Goal: Task Accomplishment & Management: Use online tool/utility

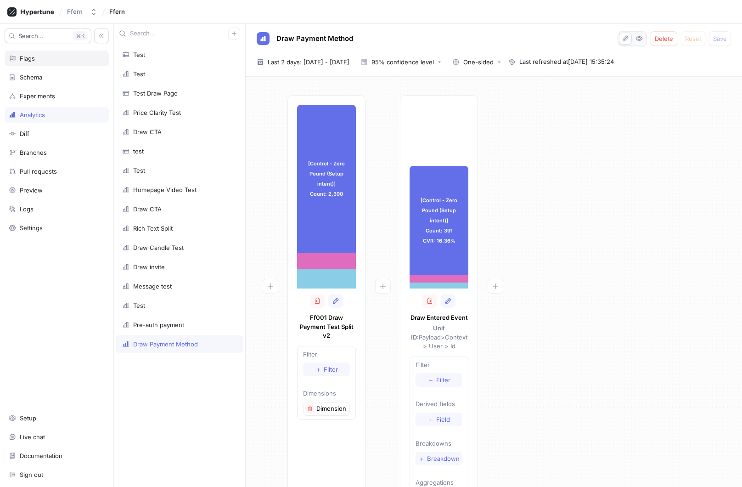
click at [62, 66] on div "Flags" at bounding box center [57, 59] width 104 height 16
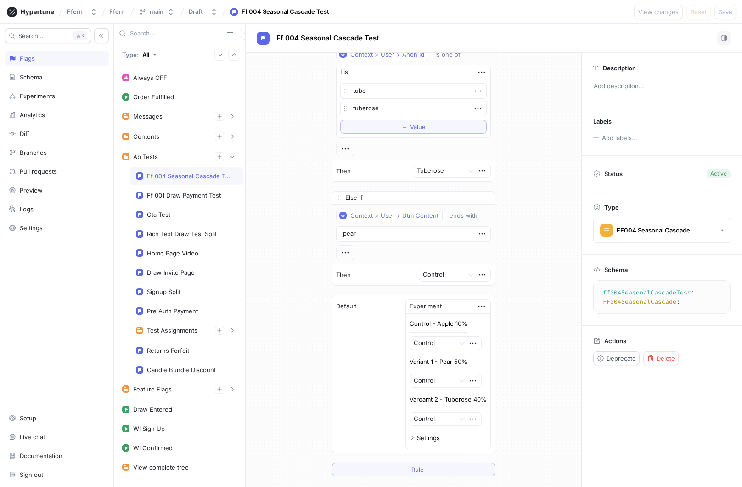
scroll to position [302, 0]
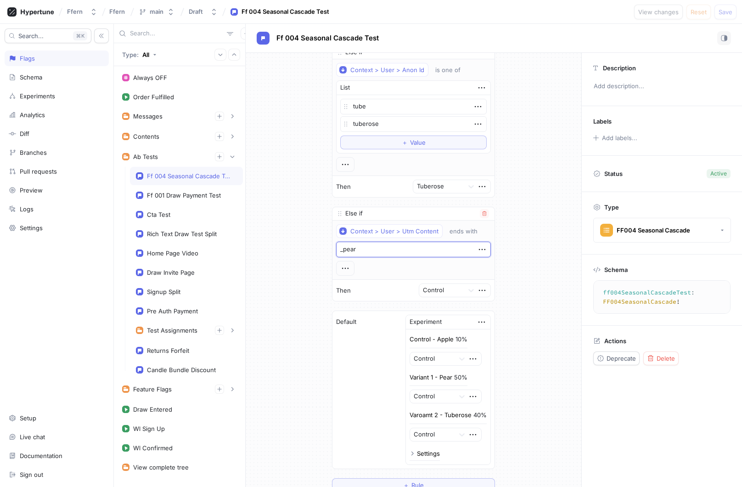
click at [409, 251] on textarea "_pear" at bounding box center [413, 250] width 155 height 16
paste textarea "_cascade"
type textarea "x"
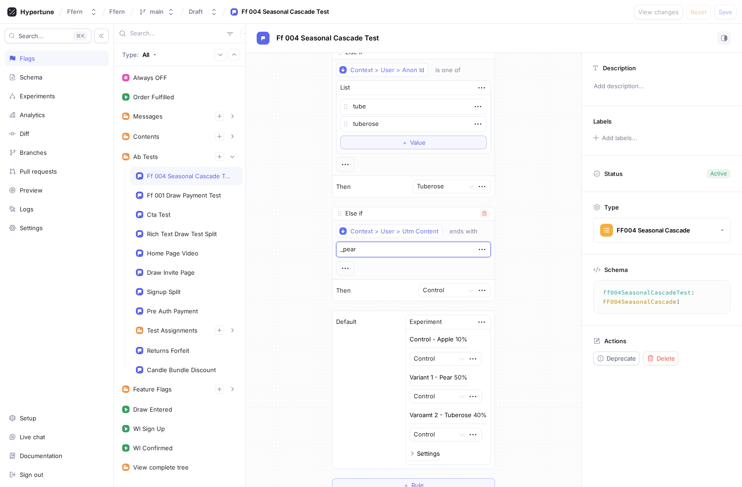
type textarea "_pear_cascade"
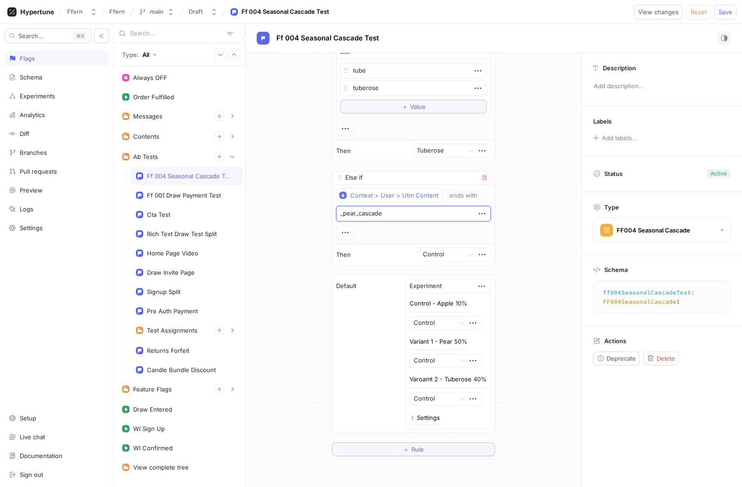
scroll to position [372, 0]
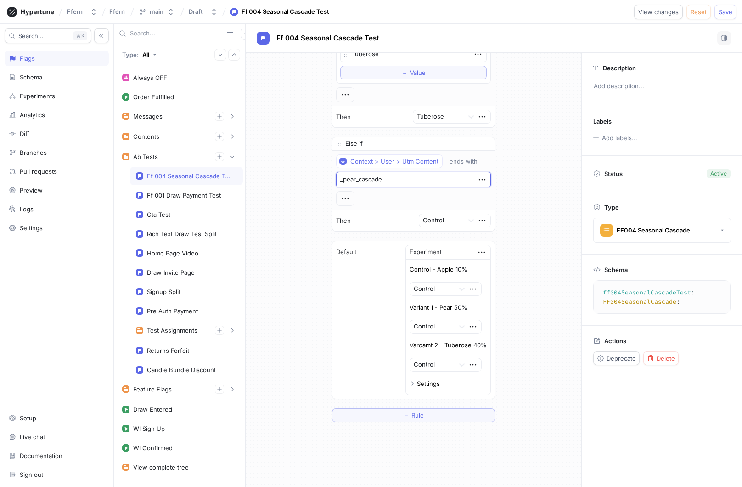
type textarea "x"
type textarea "_pear_cascade"
click at [453, 221] on div at bounding box center [441, 220] width 37 height 11
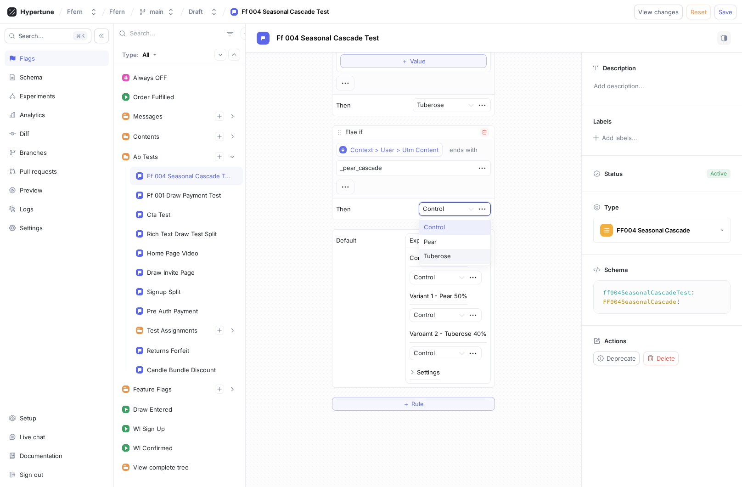
scroll to position [387, 0]
click at [449, 240] on div "Pear" at bounding box center [454, 239] width 71 height 15
click at [519, 224] on div "If Context > User > Anon Id is one of List apple To pick up a draggable item, p…" at bounding box center [414, 40] width 336 height 749
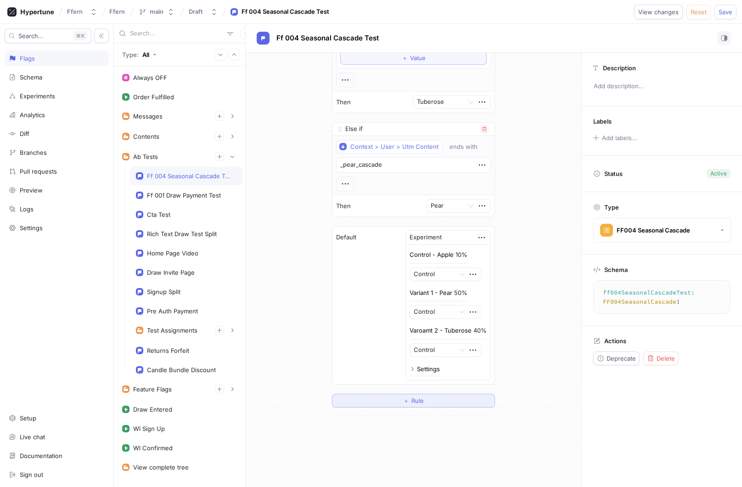
click at [438, 399] on button "＋ Rule" at bounding box center [413, 401] width 163 height 14
type textarea "x"
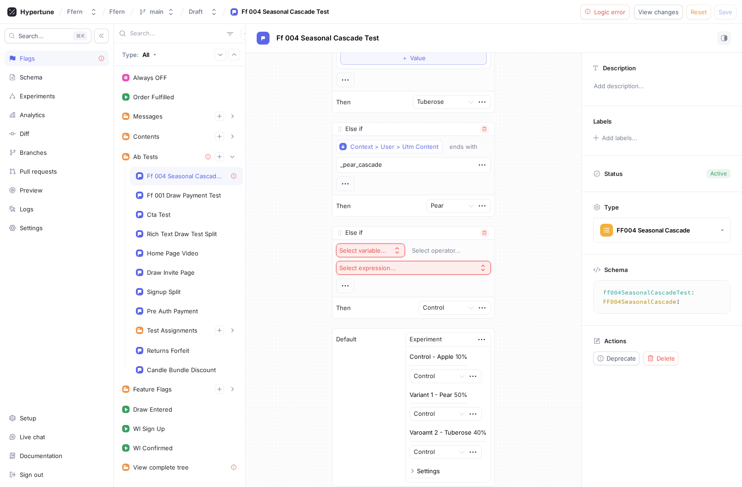
click at [388, 247] on div "Select variable..." at bounding box center [364, 251] width 51 height 8
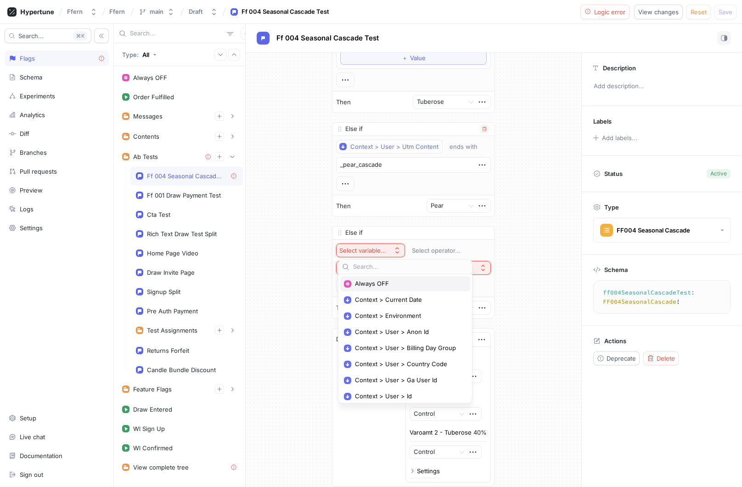
type input "c"
type textarea "x"
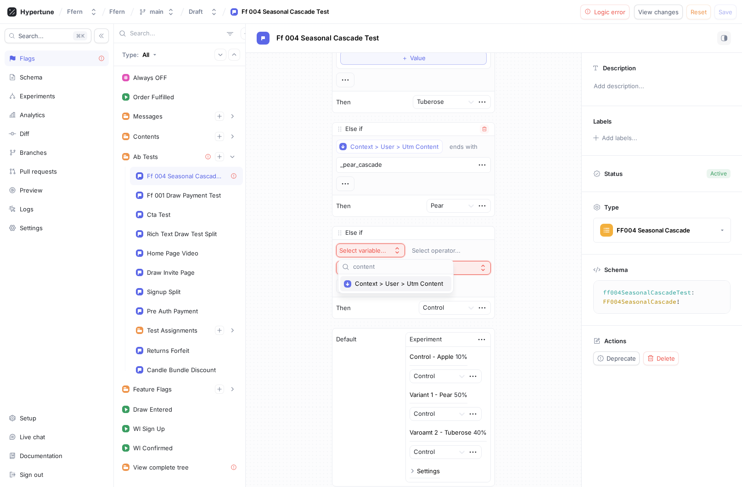
type input "content"
click at [414, 283] on span "Context > User > Utm Content" at bounding box center [399, 284] width 88 height 8
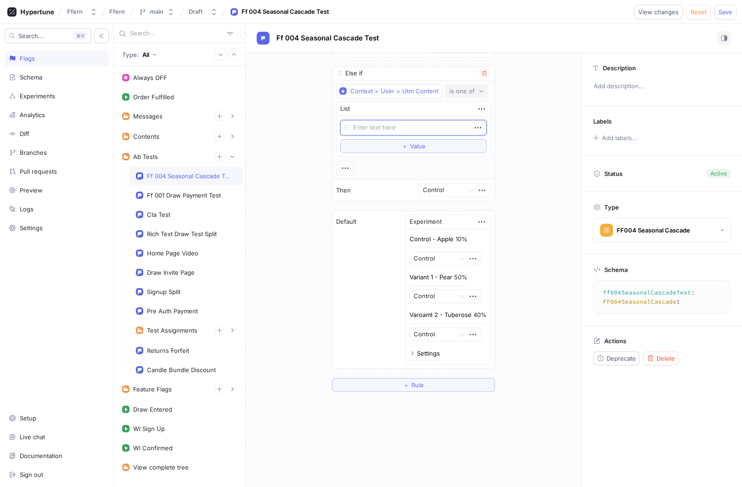
scroll to position [568, 0]
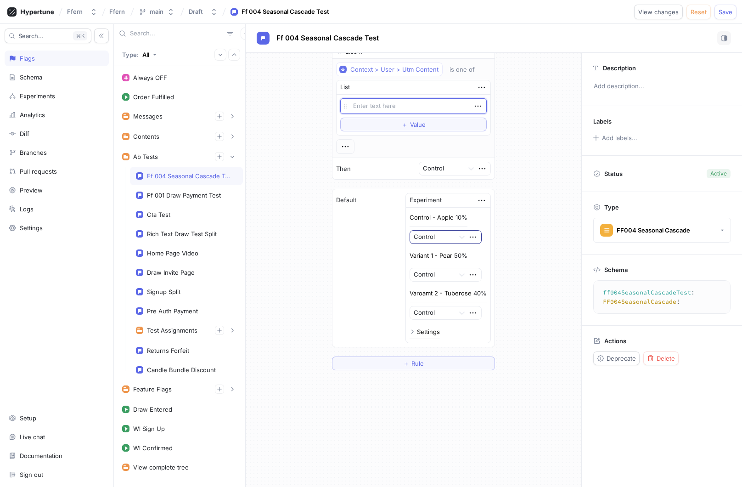
click at [441, 234] on div at bounding box center [432, 237] width 37 height 11
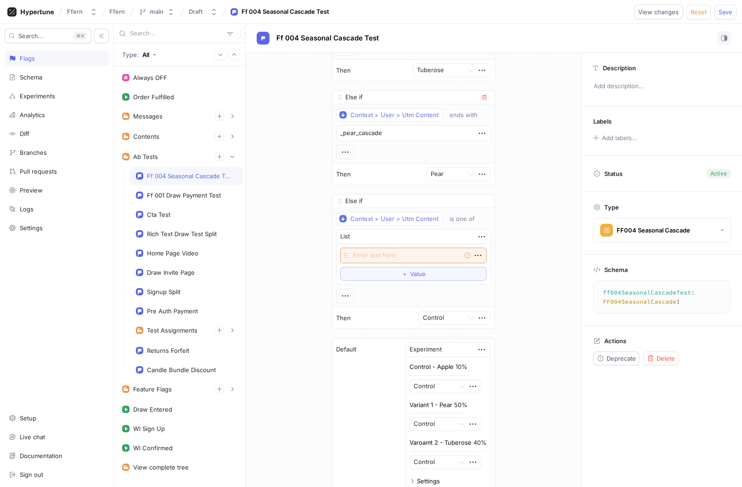
scroll to position [415, 0]
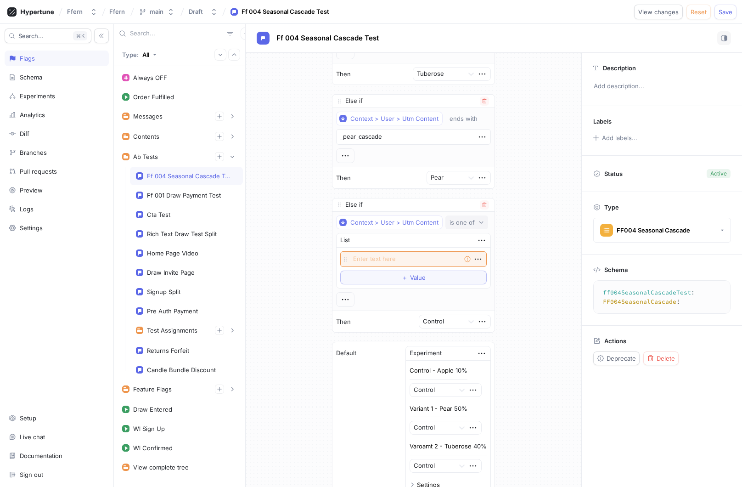
click at [467, 219] on div "is one of" at bounding box center [462, 223] width 25 height 8
click at [478, 283] on div "ends with" at bounding box center [501, 287] width 108 height 15
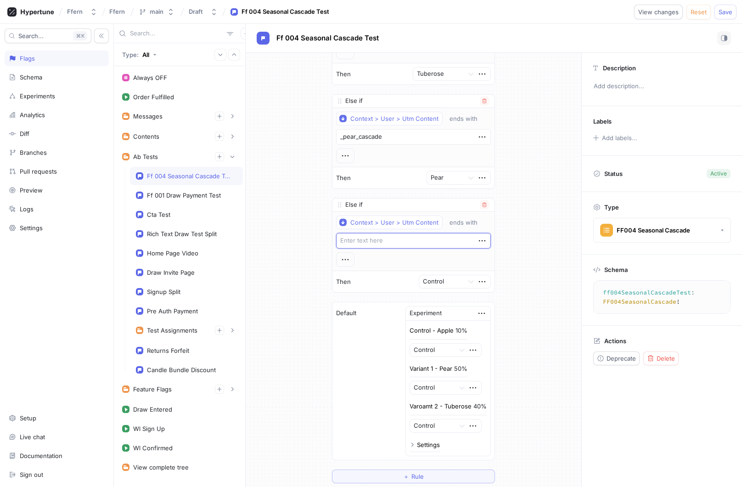
type textarea "x"
type textarea "tuberose"
click at [343, 238] on textarea "tuberose" at bounding box center [413, 241] width 155 height 16
type textarea "x"
type textarea "_tuberose"
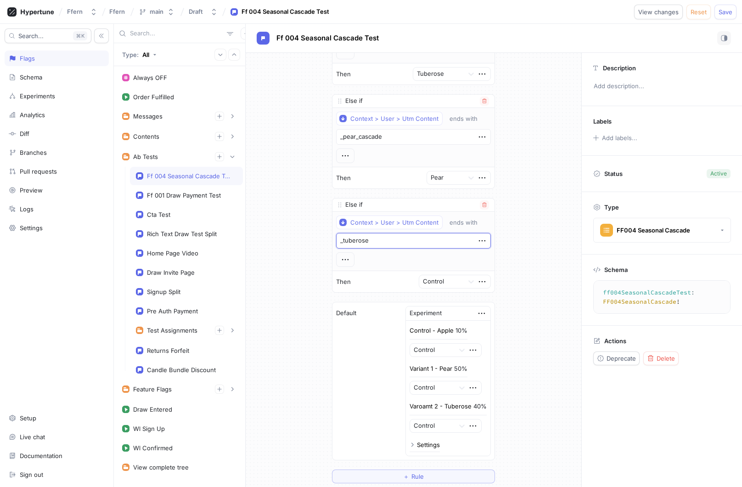
type textarea "x"
type textarea "_tuberose_"
type textarea "x"
type textarea "_tuberose_c"
type textarea "x"
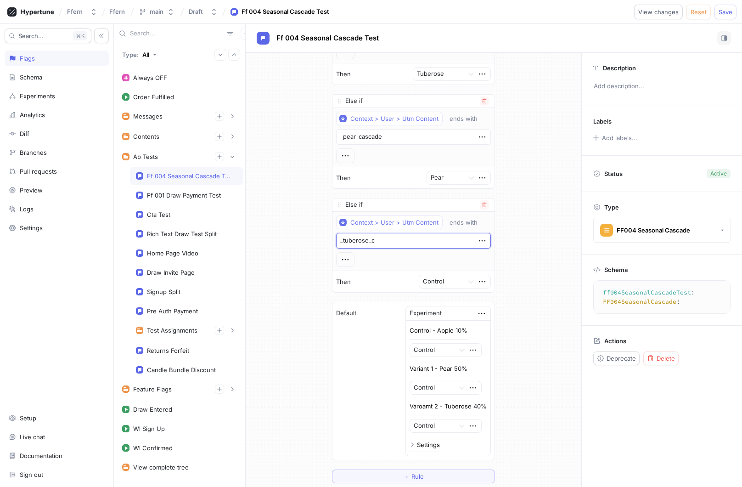
type textarea "_tuberose_ca"
type textarea "x"
type textarea "_tuberose_cas"
type textarea "x"
type textarea "_tuberose_casca"
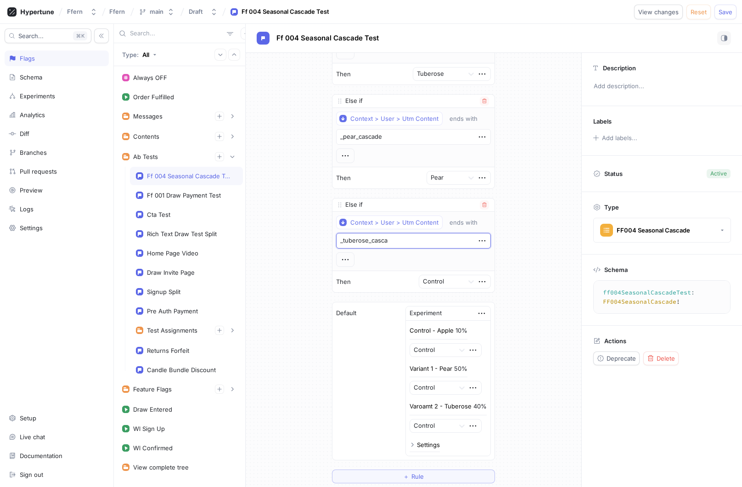
type textarea "x"
type textarea "_tuberose_cascad"
type textarea "x"
type textarea "_tuberose_cascade"
type textarea "x"
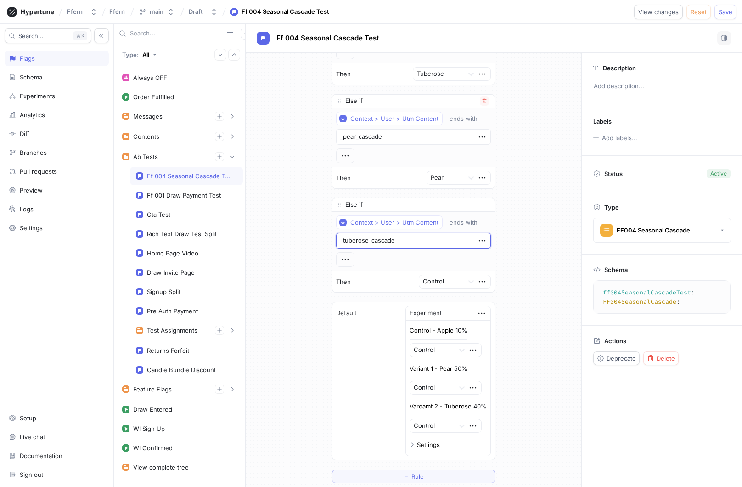
type textarea "_tuberose_cascade"
click at [312, 219] on div "If Context > User > Anon Id is one of List apple To pick up a draggable item, p…" at bounding box center [414, 64] width 336 height 853
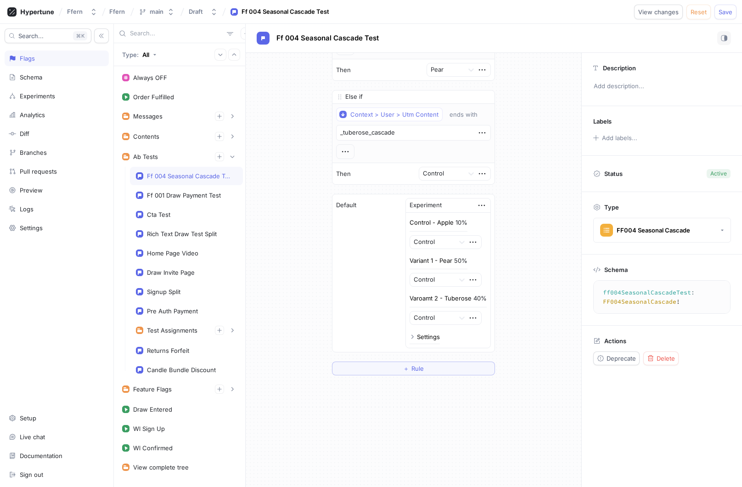
scroll to position [417, 0]
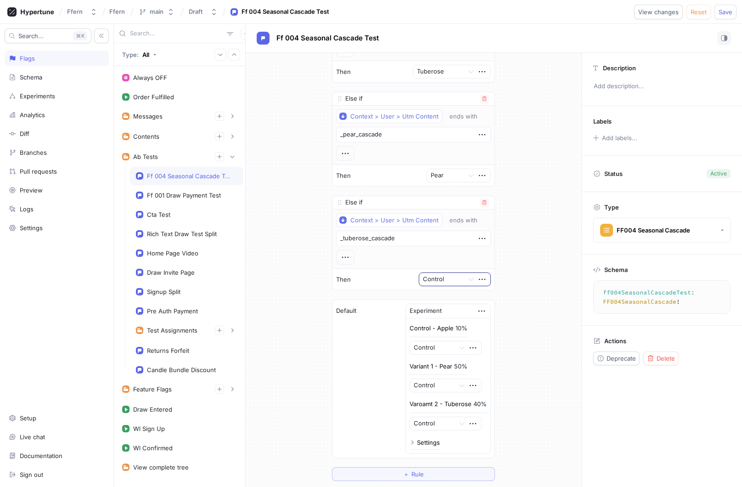
click at [459, 277] on div "Control" at bounding box center [441, 279] width 44 height 13
click at [454, 326] on div "Tuberose" at bounding box center [454, 326] width 71 height 15
click at [509, 269] on div "If Context > User > Anon Id is one of List apple To pick up a draggable item, p…" at bounding box center [414, 62] width 336 height 853
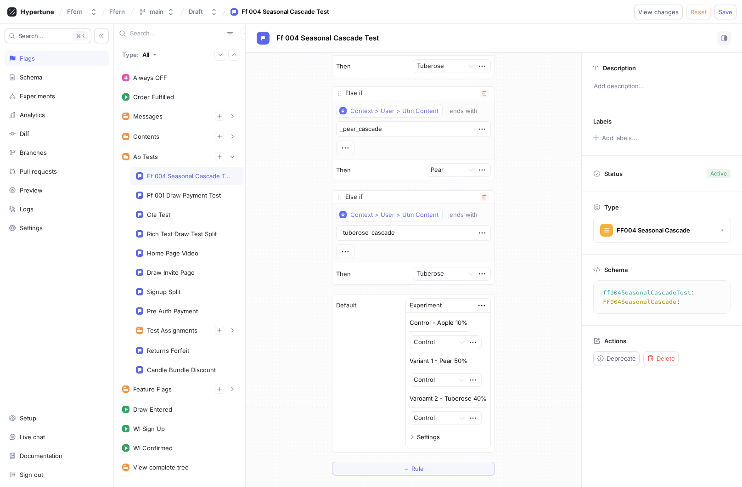
scroll to position [430, 0]
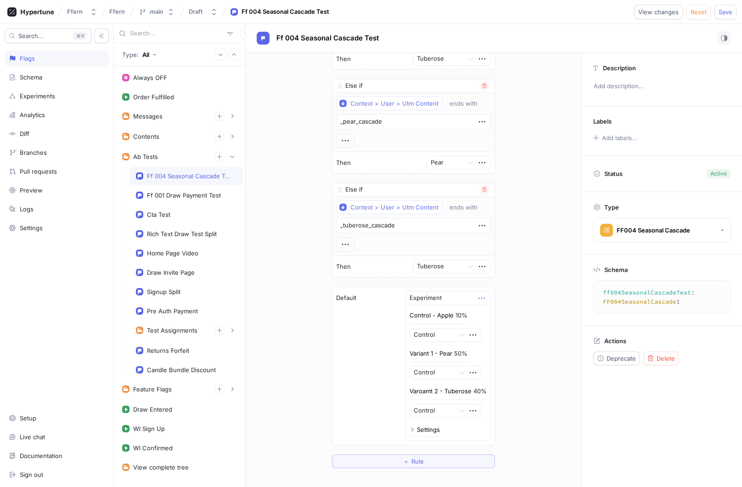
click at [480, 297] on icon "button" at bounding box center [482, 298] width 10 height 10
click at [494, 311] on p "Delete" at bounding box center [498, 315] width 18 height 9
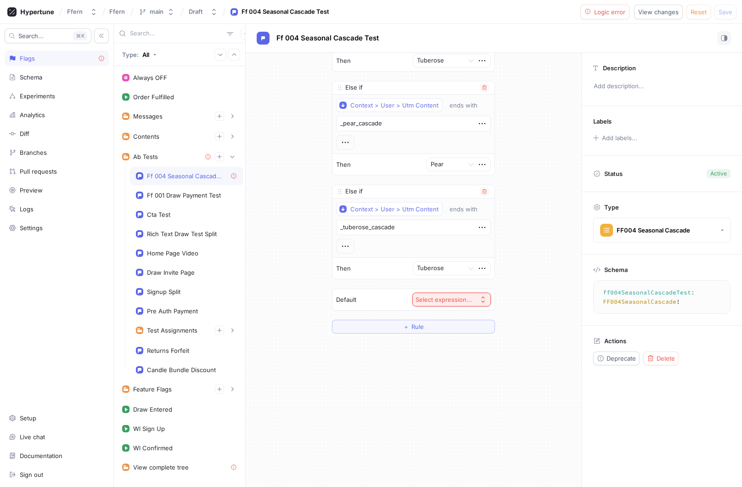
click at [475, 301] on button "Select expression..." at bounding box center [452, 300] width 79 height 14
click at [460, 331] on span "FF004 Seasonal Cascade" at bounding box center [471, 333] width 85 height 8
click at [470, 299] on icon at bounding box center [471, 299] width 9 height 9
click at [458, 317] on div "Control" at bounding box center [454, 318] width 71 height 15
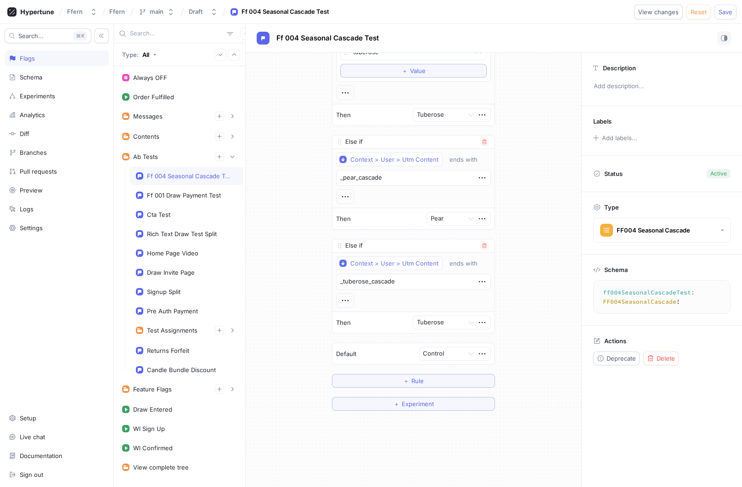
scroll to position [451, 0]
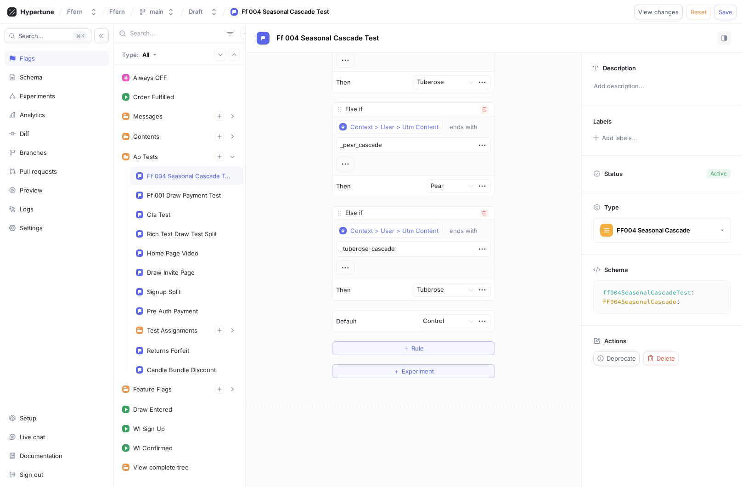
scroll to position [408, 0]
click at [726, 14] on span "Save" at bounding box center [726, 12] width 14 height 6
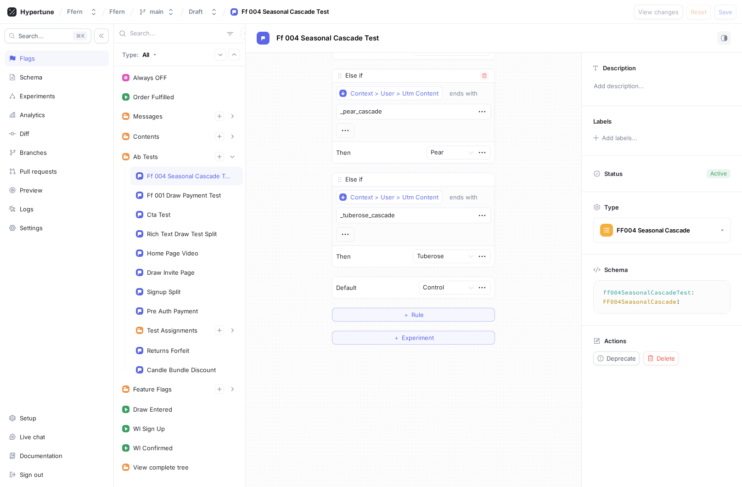
scroll to position [400, 0]
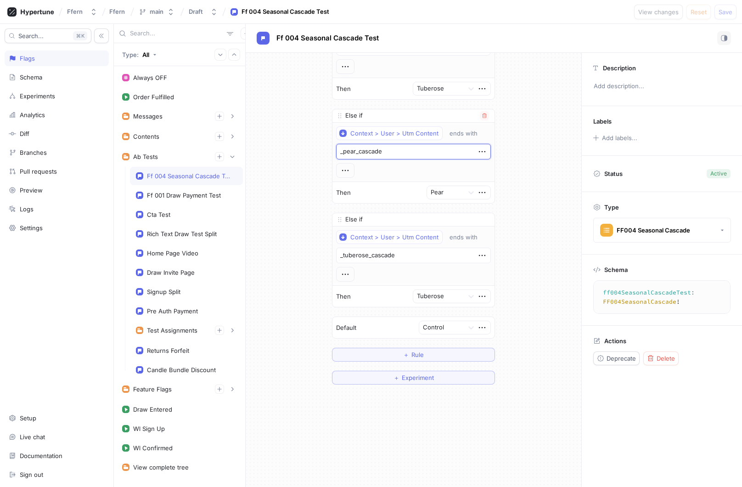
click at [395, 149] on textarea "_pear_cascade" at bounding box center [413, 152] width 155 height 16
type textarea "x"
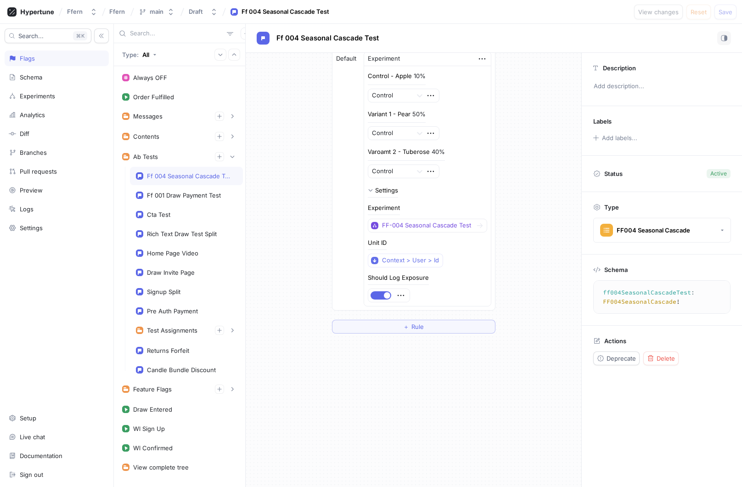
scroll to position [441, 0]
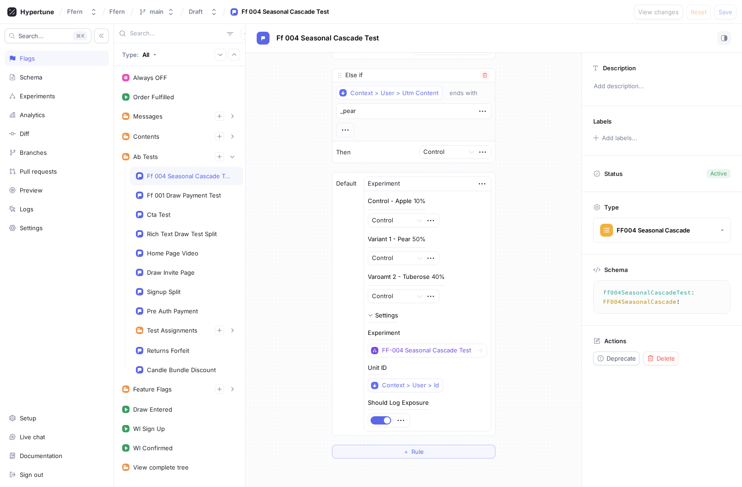
type textarea "x"
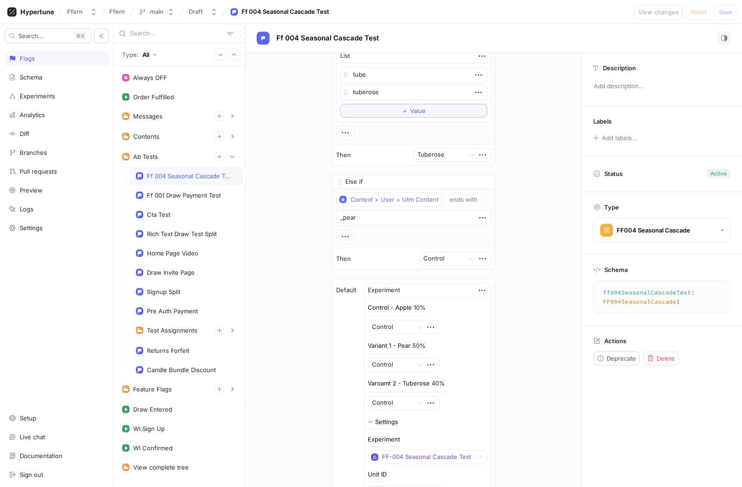
scroll to position [328, 0]
